Goal: Transaction & Acquisition: Book appointment/travel/reservation

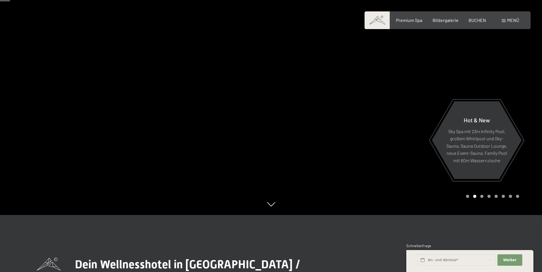
scroll to position [171, 0]
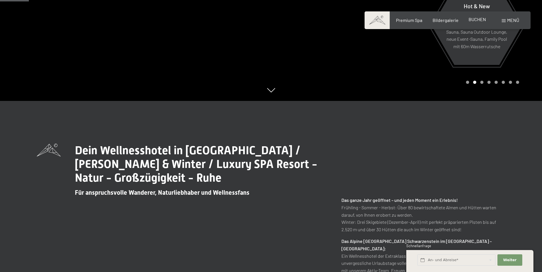
click at [476, 19] on span "BUCHEN" at bounding box center [476, 19] width 17 height 5
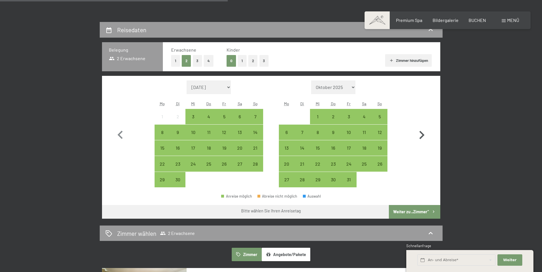
click at [416, 134] on icon "button" at bounding box center [421, 135] width 17 height 17
select select "[DATE]"
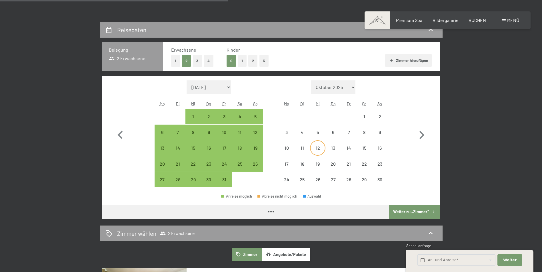
click at [316, 146] on div "12" at bounding box center [317, 153] width 14 height 14
select select "2025-10-01"
select select "[DATE]"
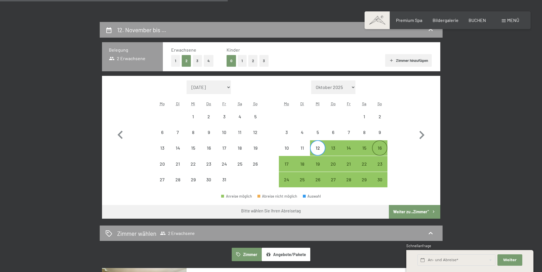
click at [376, 148] on div "16" at bounding box center [379, 153] width 14 height 14
select select "2025-10-01"
select select "[DATE]"
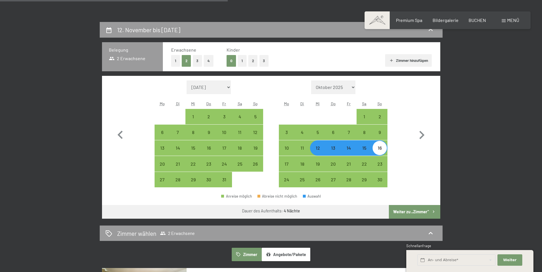
click at [410, 213] on button "Weiter zu „Zimmer“" at bounding box center [414, 212] width 51 height 14
select select "2025-10-01"
select select "[DATE]"
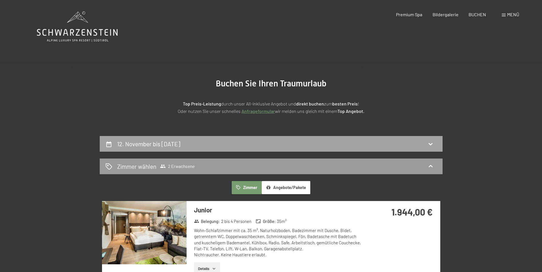
click at [183, 144] on div "12. November bis 16. November 2025" at bounding box center [149, 144] width 65 height 8
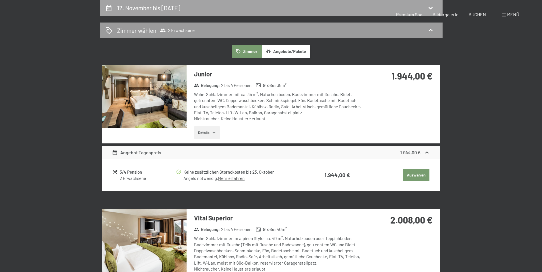
select select "2025-10-01"
select select "[DATE]"
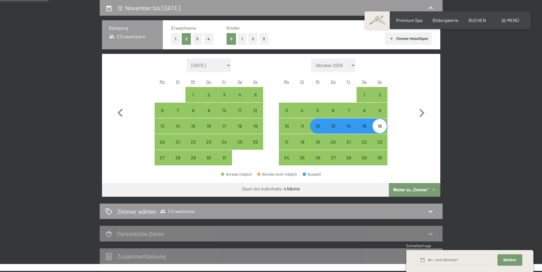
click at [478, 131] on div "12. November bis 16. November 2025 Belegung 2 Erwachsene Erwachsene 1 2 3 4 Kin…" at bounding box center [271, 132] width 433 height 264
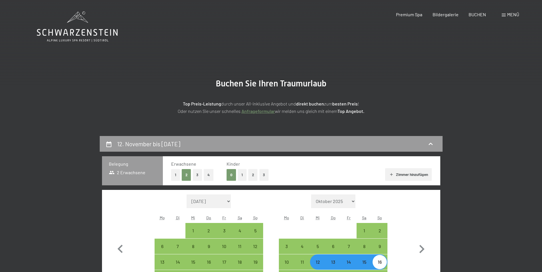
click at [470, 83] on section "Buchen Sie Ihren Traumurlaub Top Preis-Leistung durch unser All-inklusive Angeb…" at bounding box center [271, 96] width 542 height 79
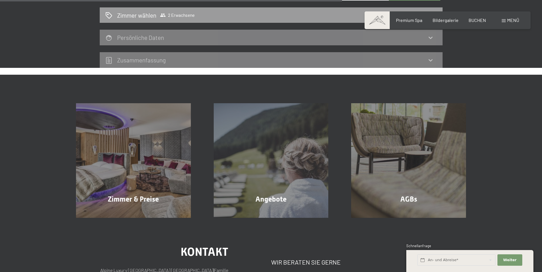
scroll to position [343, 0]
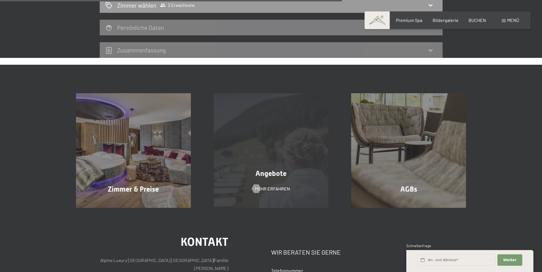
click at [256, 162] on div "Angebote Mehr erfahren" at bounding box center [271, 150] width 138 height 115
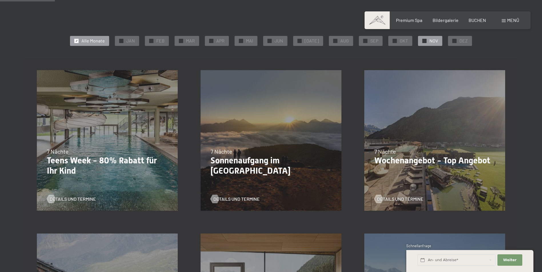
click at [418, 40] on div "✓ NOV" at bounding box center [430, 41] width 24 height 10
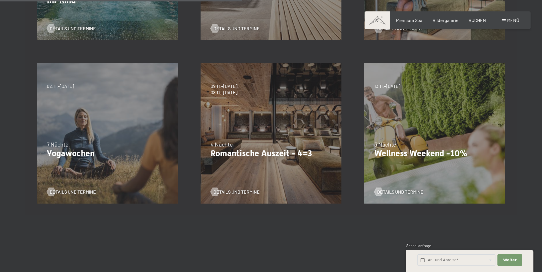
scroll to position [286, 0]
click at [224, 191] on span "Details und Termine" at bounding box center [242, 192] width 46 height 6
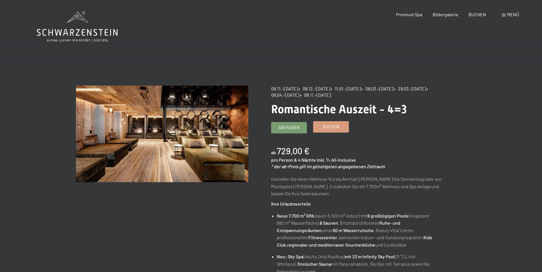
click at [328, 130] on span "Buchen" at bounding box center [331, 127] width 16 height 6
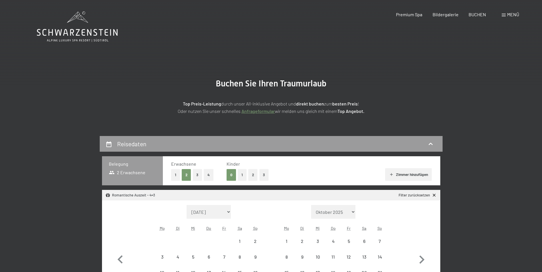
select select "[DATE]"
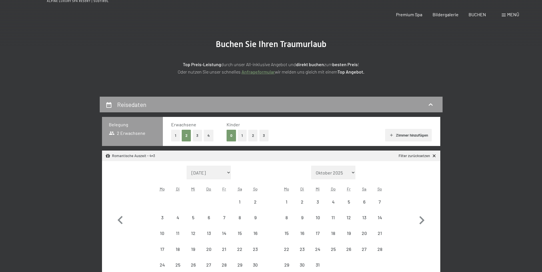
select select "[DATE]"
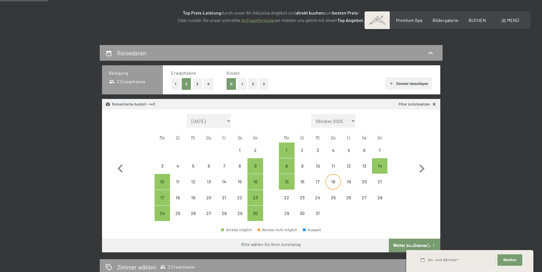
scroll to position [143, 0]
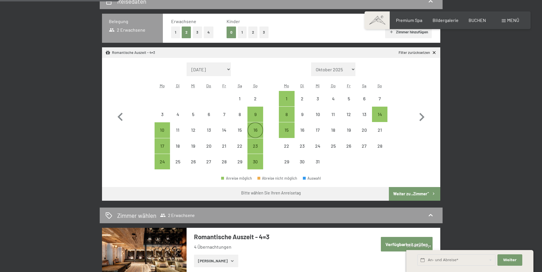
click at [254, 131] on div "16" at bounding box center [255, 135] width 14 height 14
select select "[DATE]"
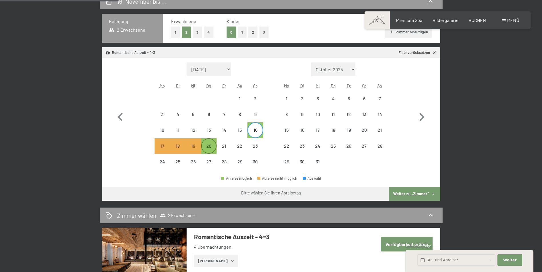
click at [205, 145] on div "20" at bounding box center [209, 151] width 14 height 14
select select "[DATE]"
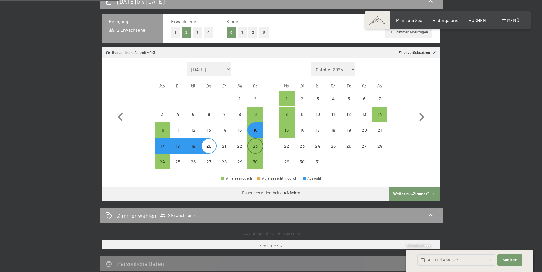
select select "[DATE]"
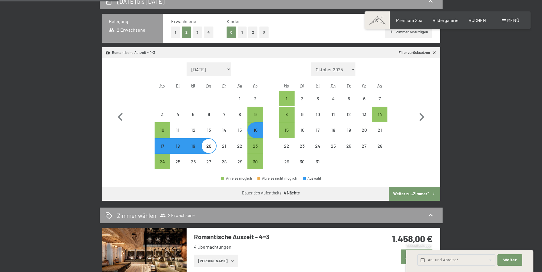
click at [477, 189] on div "[DATE] bis [DATE] Belegung 2 Erwachsene Erwachsene 1 2 3 4 Kinder 0 1 2 3 Zimme…" at bounding box center [271, 193] width 433 height 400
click at [420, 193] on button "Weiter zu „Zimmer“" at bounding box center [414, 194] width 51 height 14
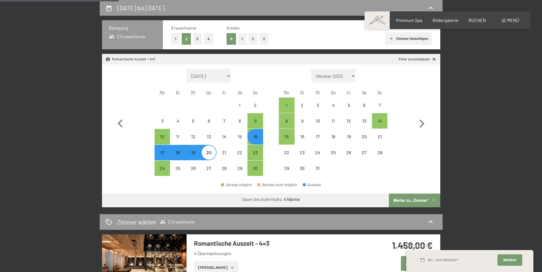
select select "[DATE]"
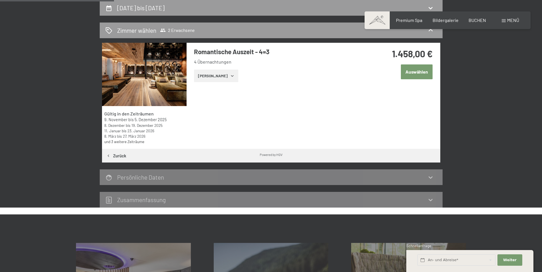
click at [218, 79] on button "[PERSON_NAME]" at bounding box center [216, 76] width 44 height 13
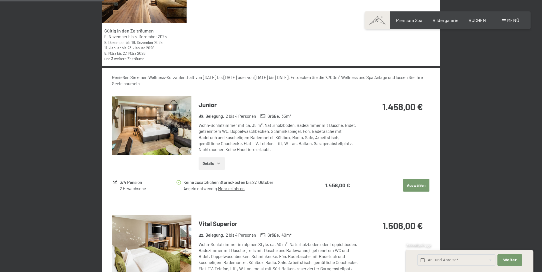
scroll to position [193, 0]
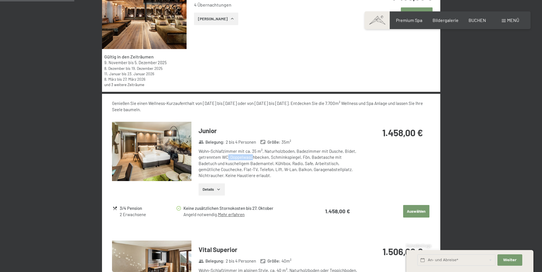
drag, startPoint x: 228, startPoint y: 159, endPoint x: 252, endPoint y: 159, distance: 23.4
click at [252, 159] on div "Wohn-Schlafzimmer mit ca. 35 m², Naturholzboden, Badezimmer mit Dusche, Bidet, …" at bounding box center [279, 164] width 160 height 30
drag, startPoint x: 252, startPoint y: 159, endPoint x: 220, endPoint y: 189, distance: 43.8
click at [220, 189] on icon "button" at bounding box center [218, 189] width 3 height 1
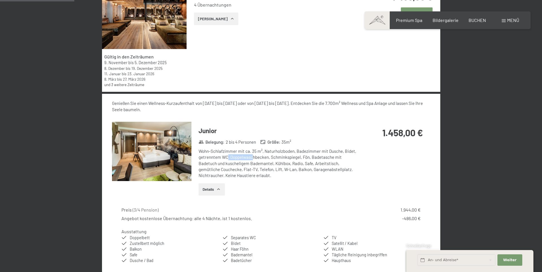
click at [215, 194] on button "Details" at bounding box center [212, 190] width 26 height 13
